Goal: Obtain resource: Download file/media

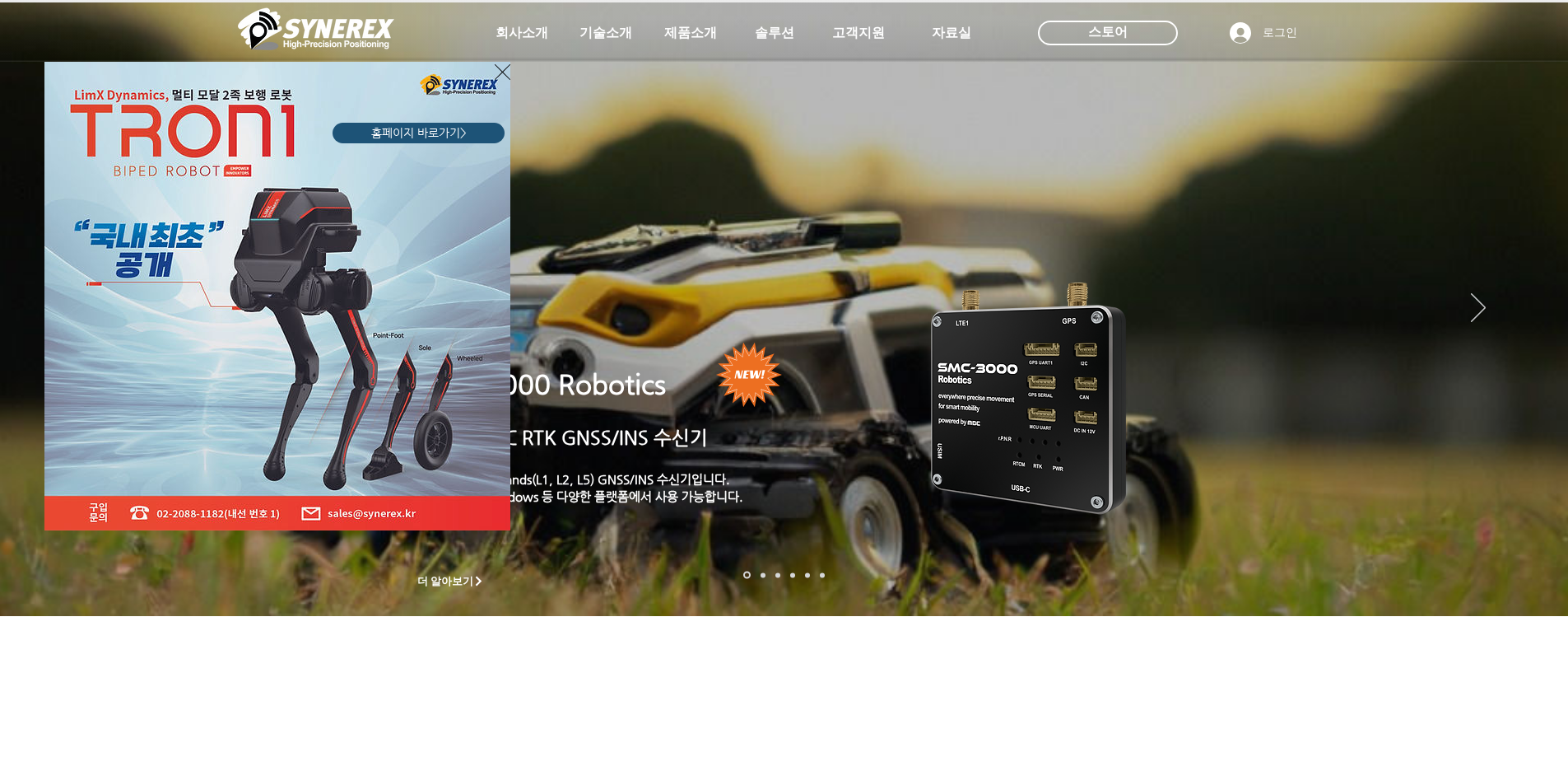
click at [498, 73] on icon "사이트로 돌아가기" at bounding box center [502, 72] width 16 height 21
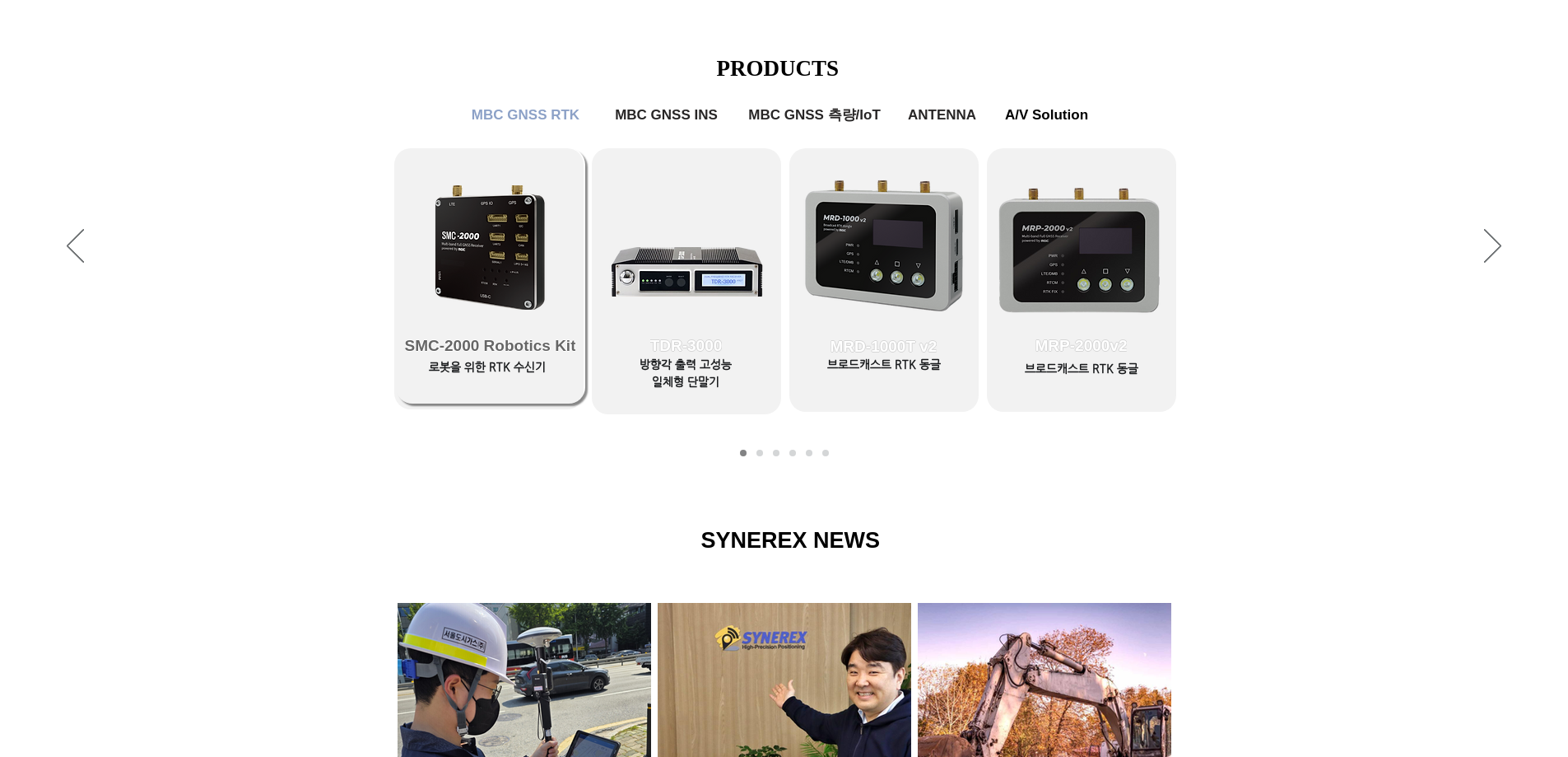
scroll to position [718, 0]
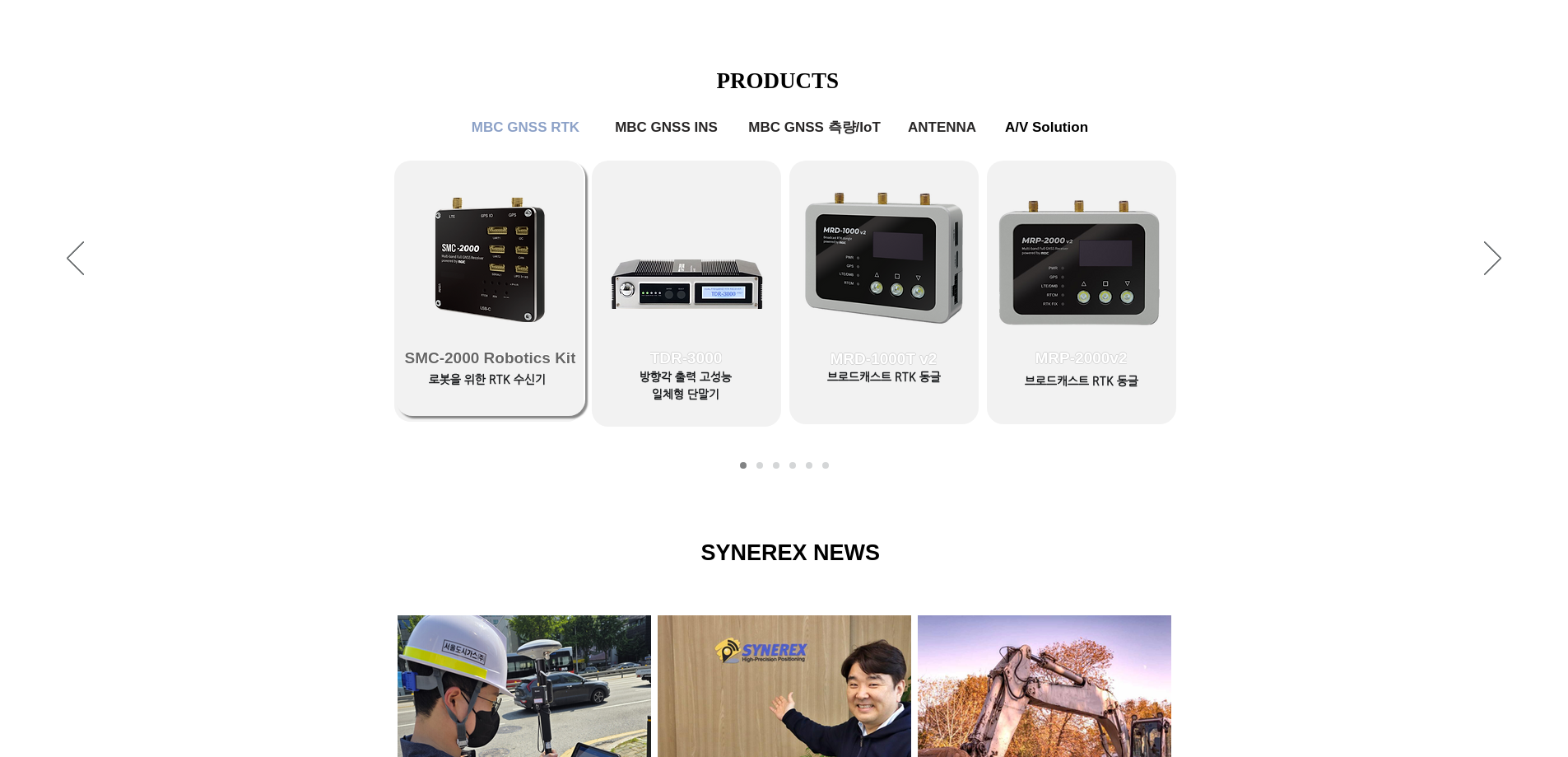
click at [517, 349] on span "SMC-2000 Robotics Kit" at bounding box center [490, 358] width 171 height 18
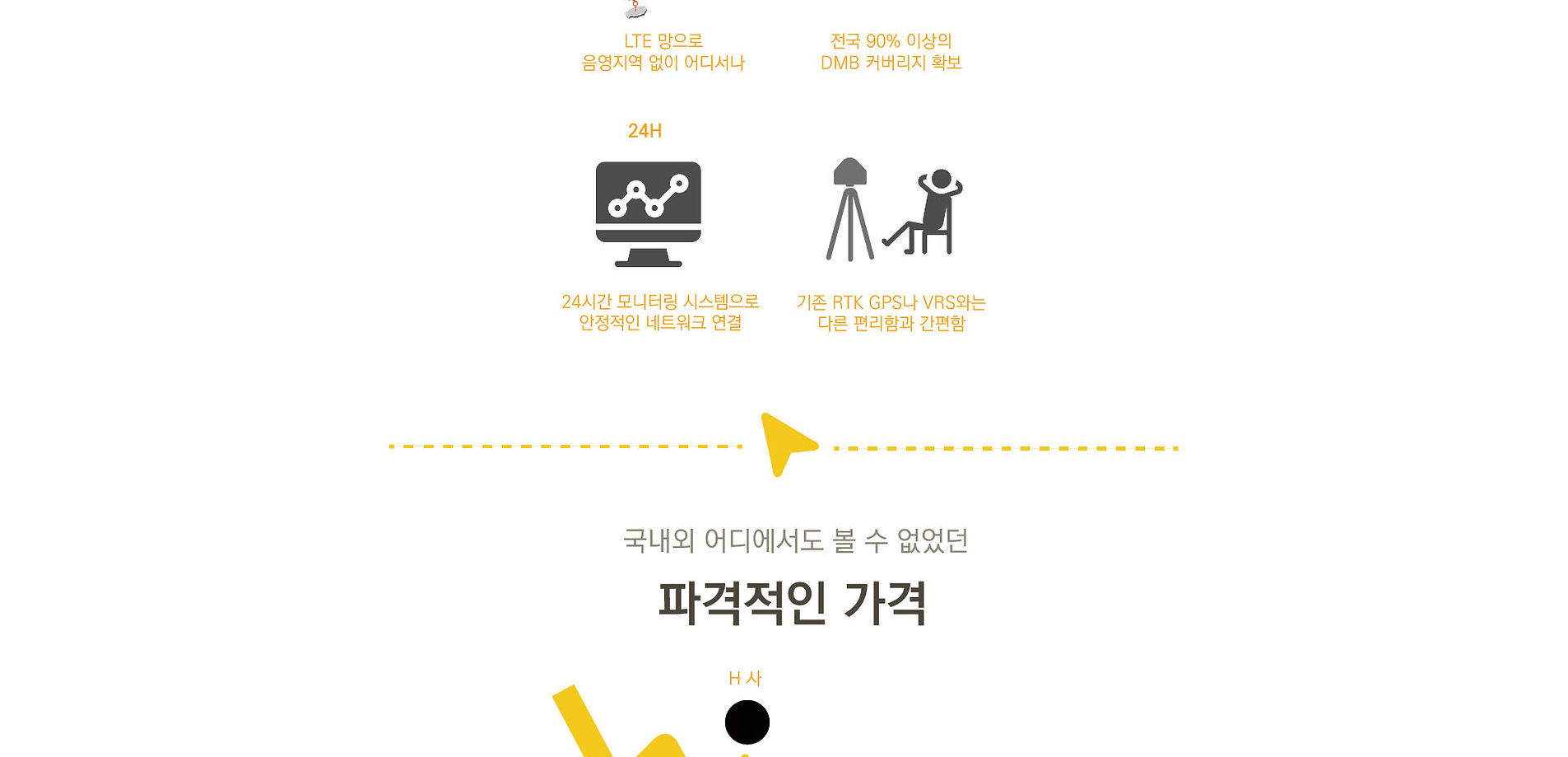
scroll to position [718, 0]
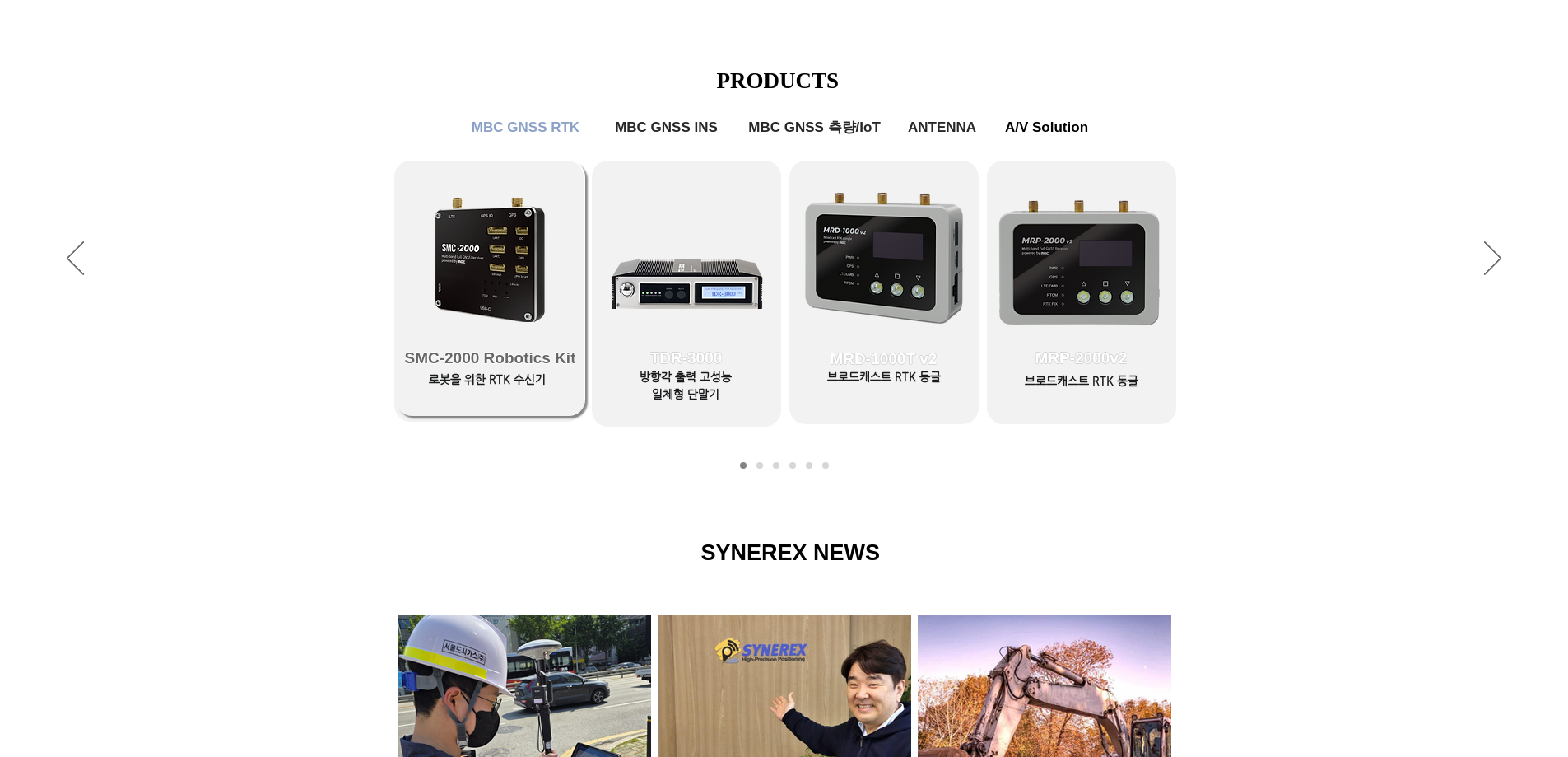
drag, startPoint x: 523, startPoint y: 188, endPoint x: 537, endPoint y: 173, distance: 20.5
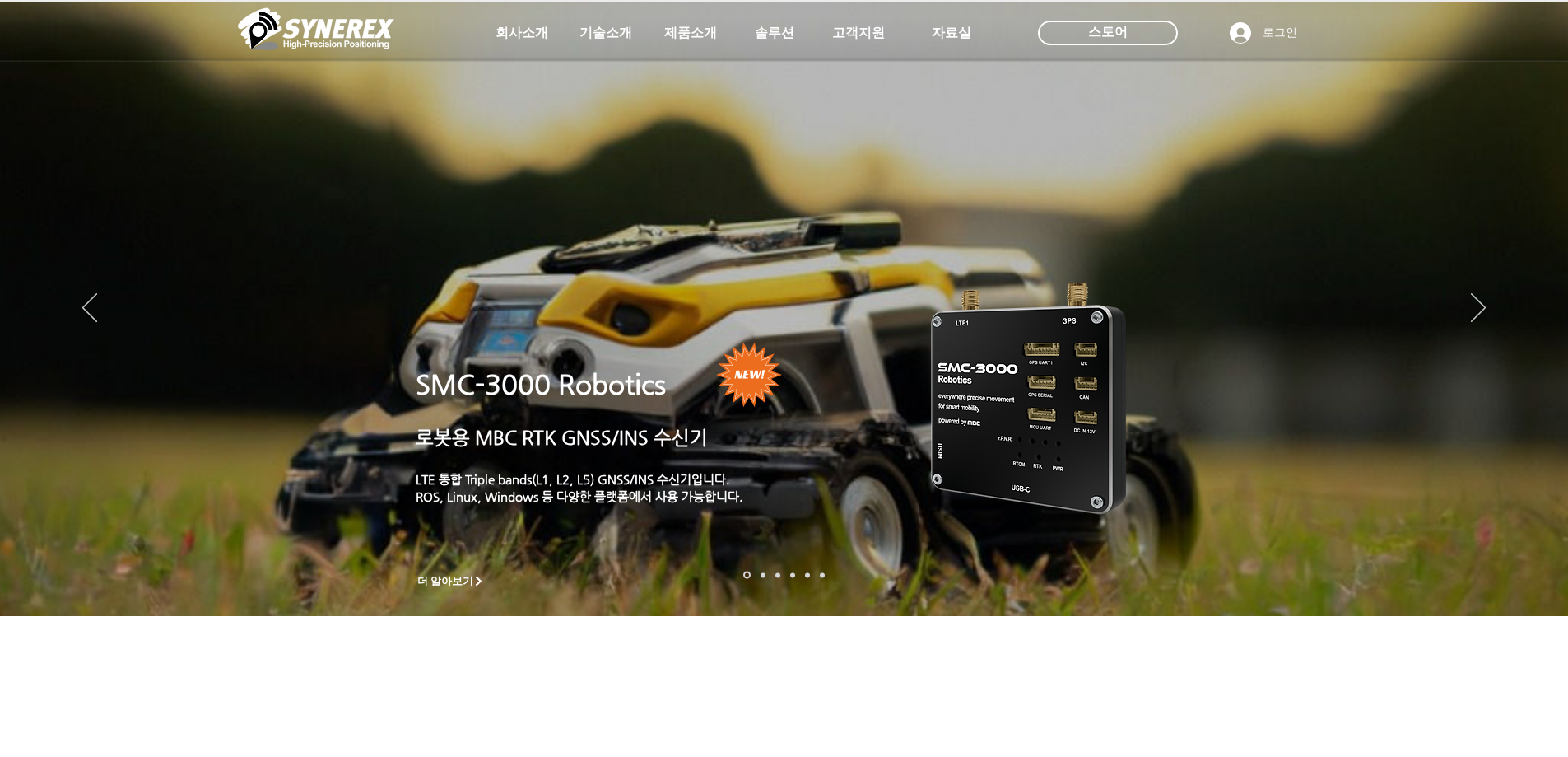
scroll to position [1153, 0]
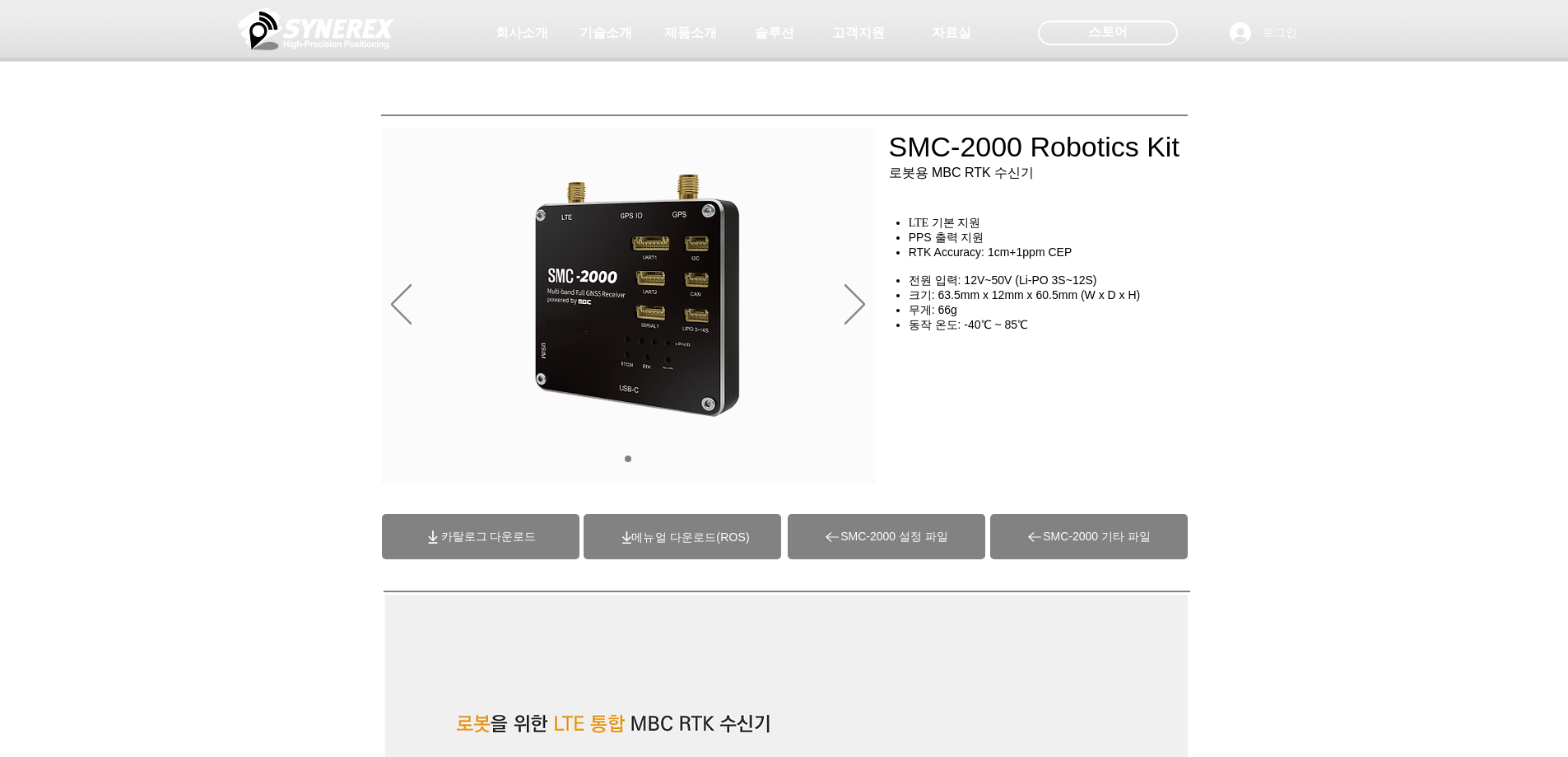
click at [708, 539] on span "(ROS)메뉴얼 다운로드" at bounding box center [691, 537] width 117 height 13
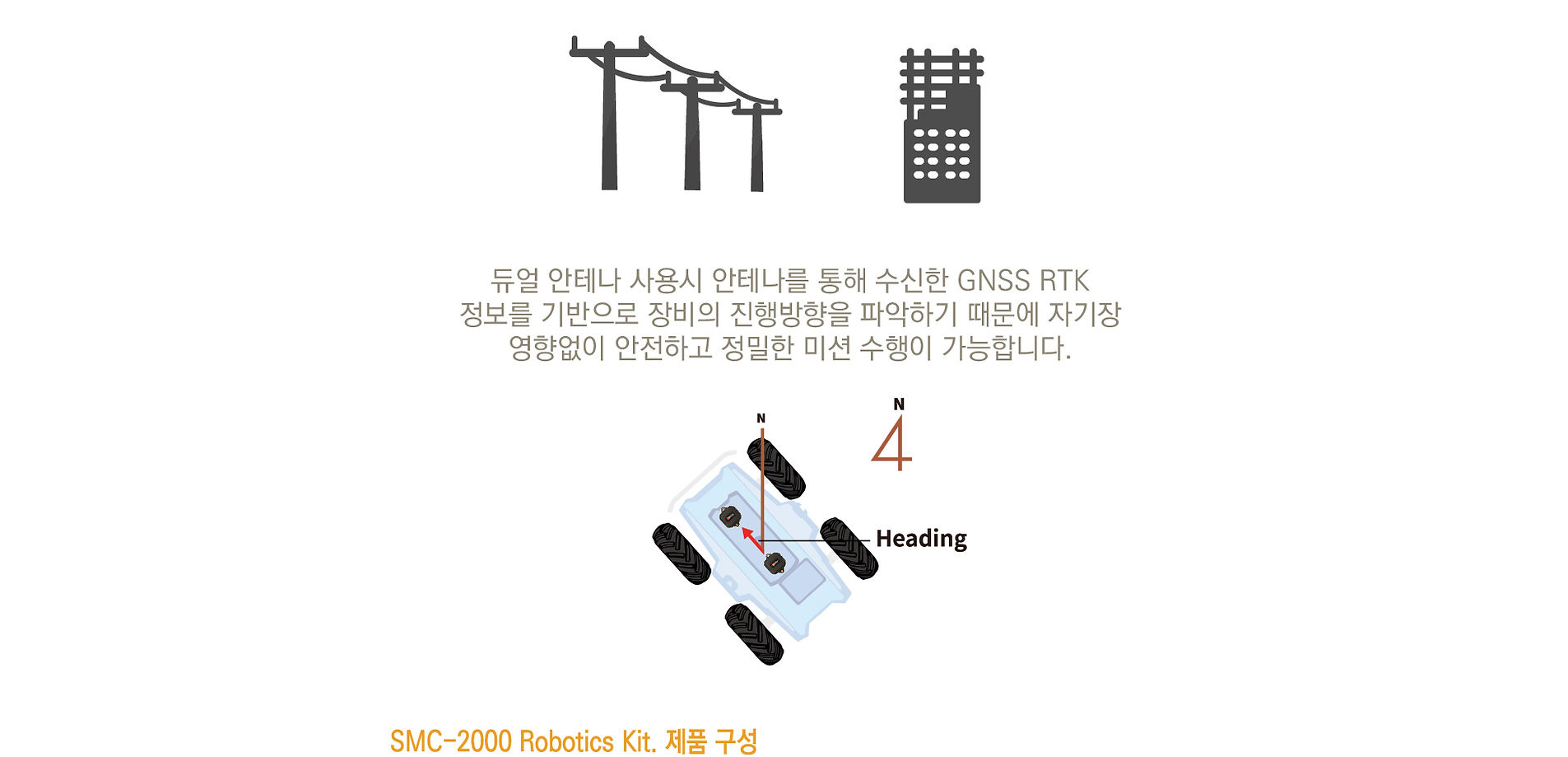
scroll to position [7659, 0]
